Goal: Find specific page/section: Find specific page/section

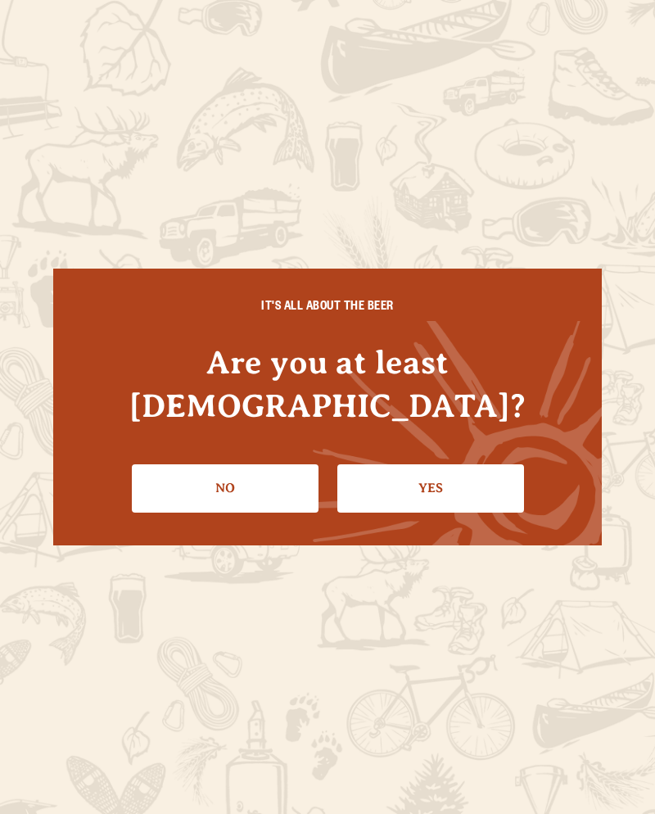
click at [446, 465] on link "Yes" at bounding box center [431, 489] width 187 height 48
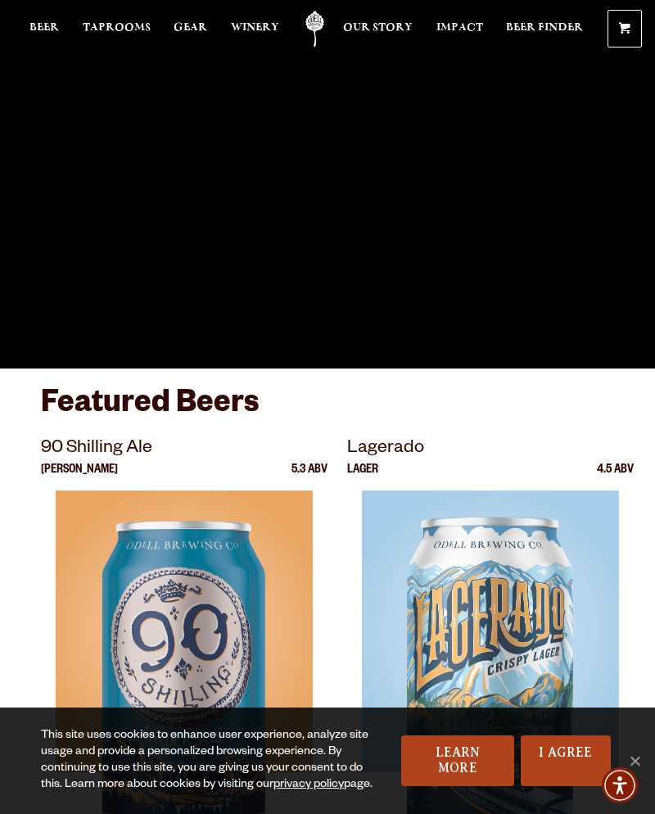
click at [102, 29] on span "Taprooms" at bounding box center [117, 27] width 68 height 13
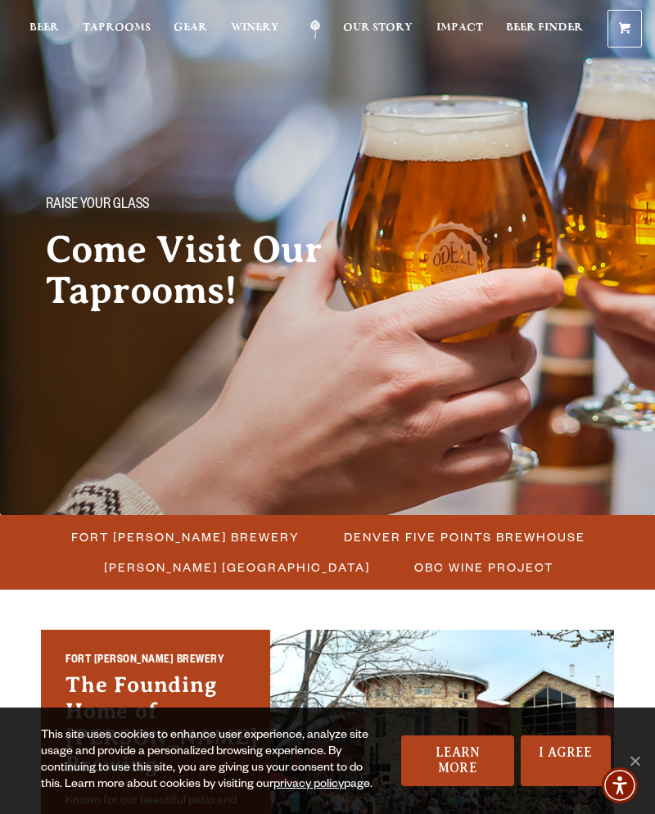
scroll to position [19, 0]
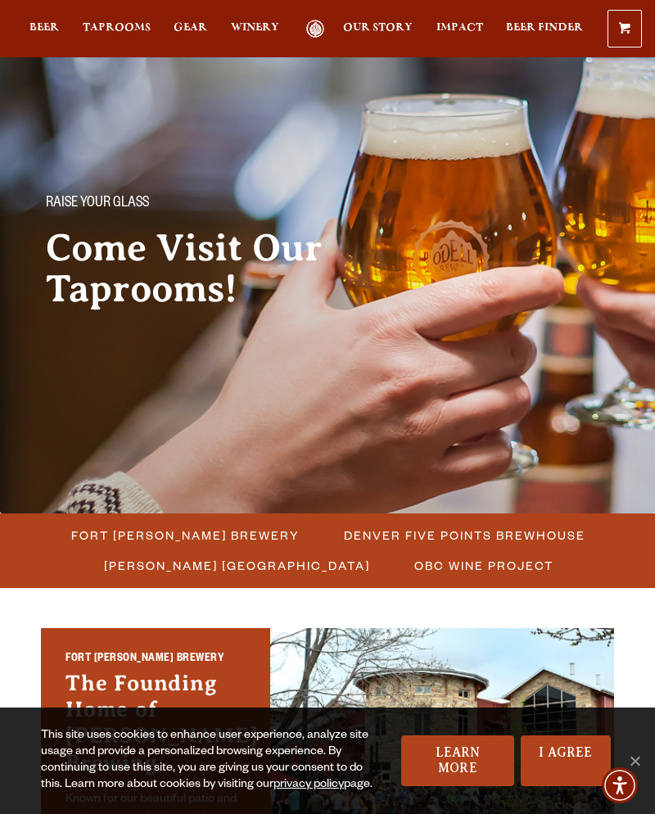
click at [148, 533] on span "Fort [PERSON_NAME] Brewery" at bounding box center [185, 535] width 229 height 24
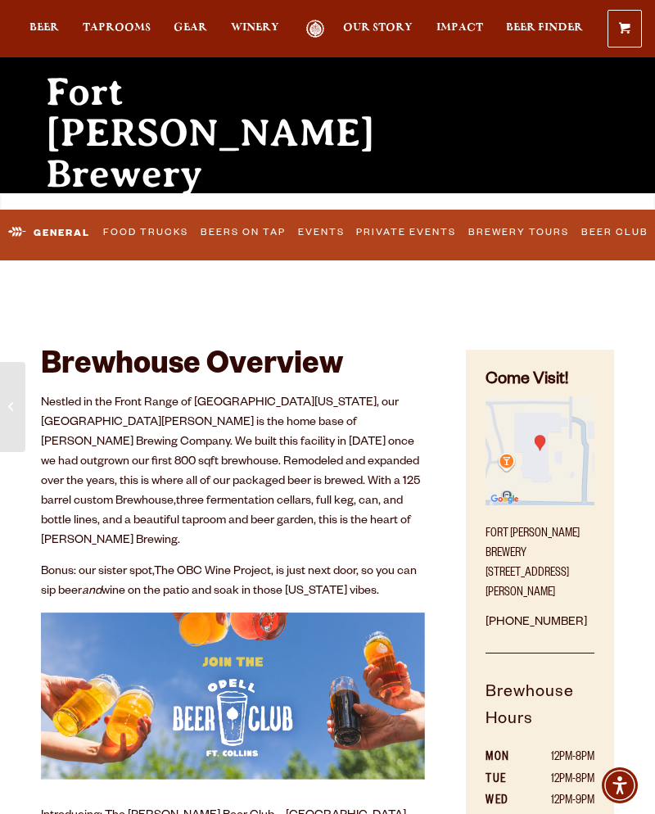
scroll to position [179, 0]
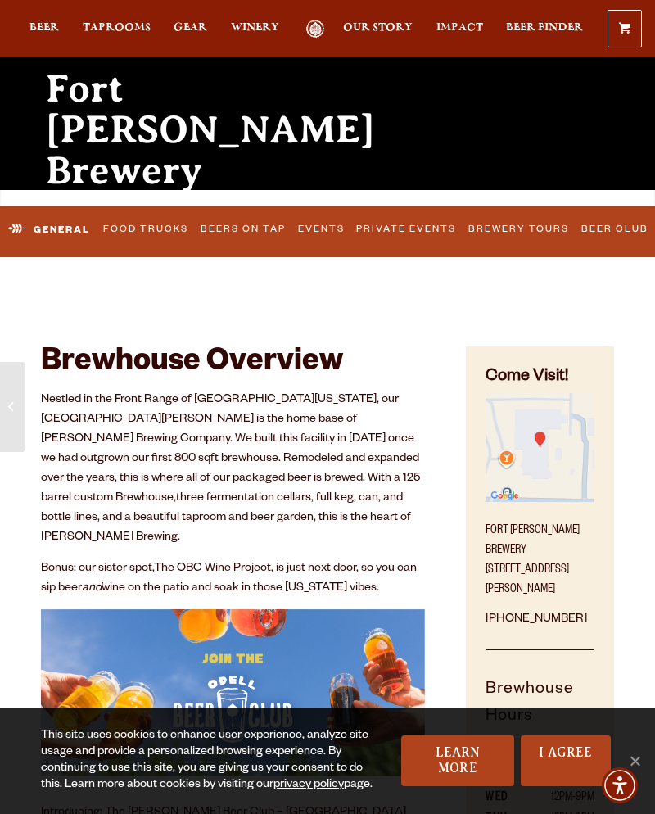
click at [133, 229] on link "Food Trucks" at bounding box center [146, 230] width 96 height 34
click at [576, 781] on link "I Agree" at bounding box center [566, 761] width 90 height 51
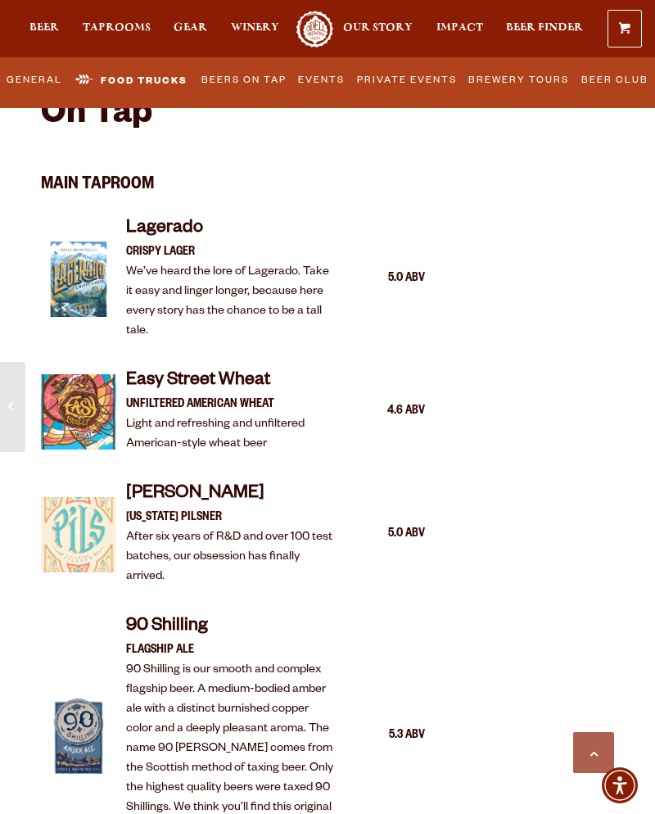
scroll to position [1329, 0]
